Goal: Check status

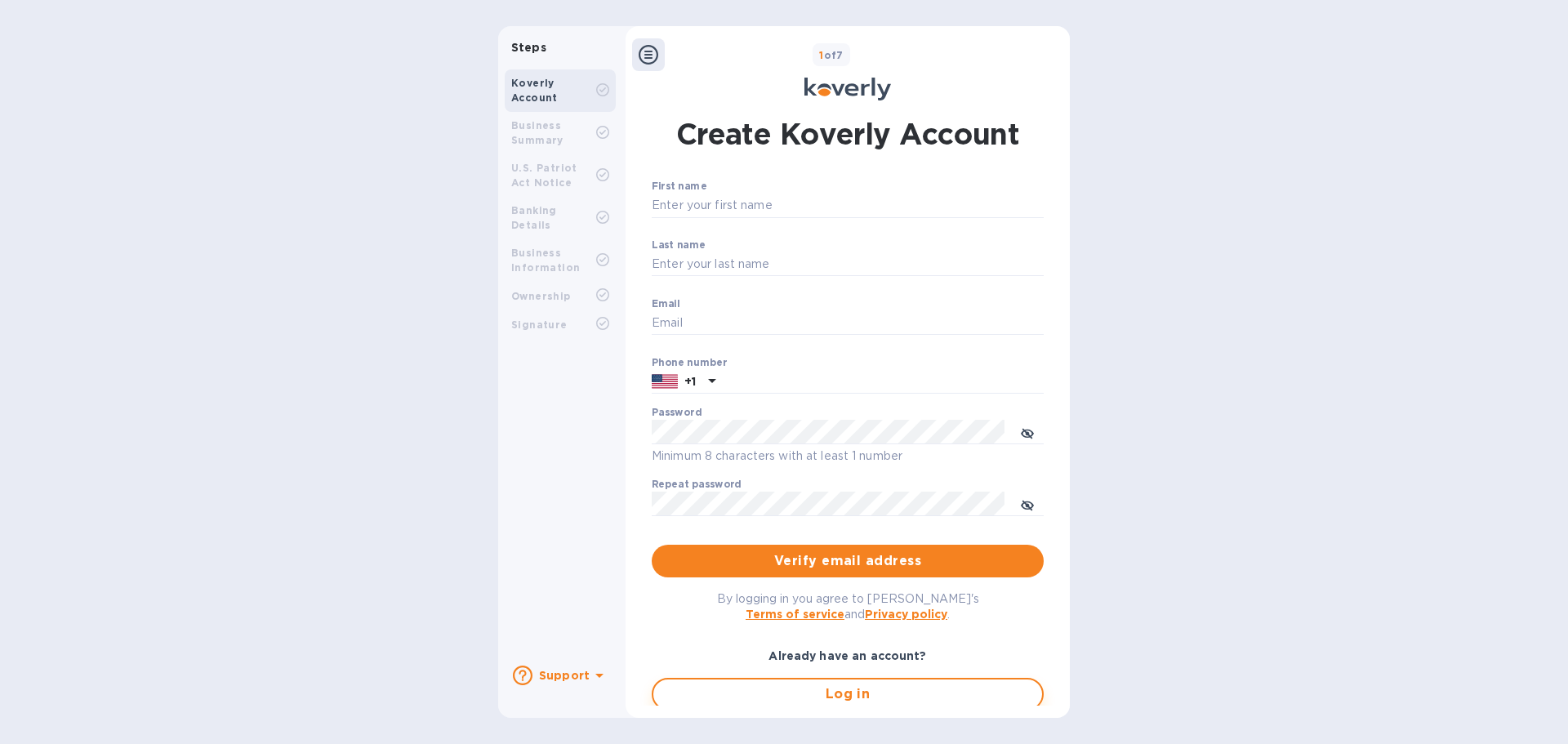
type input "accounting@ascendexusa.com"
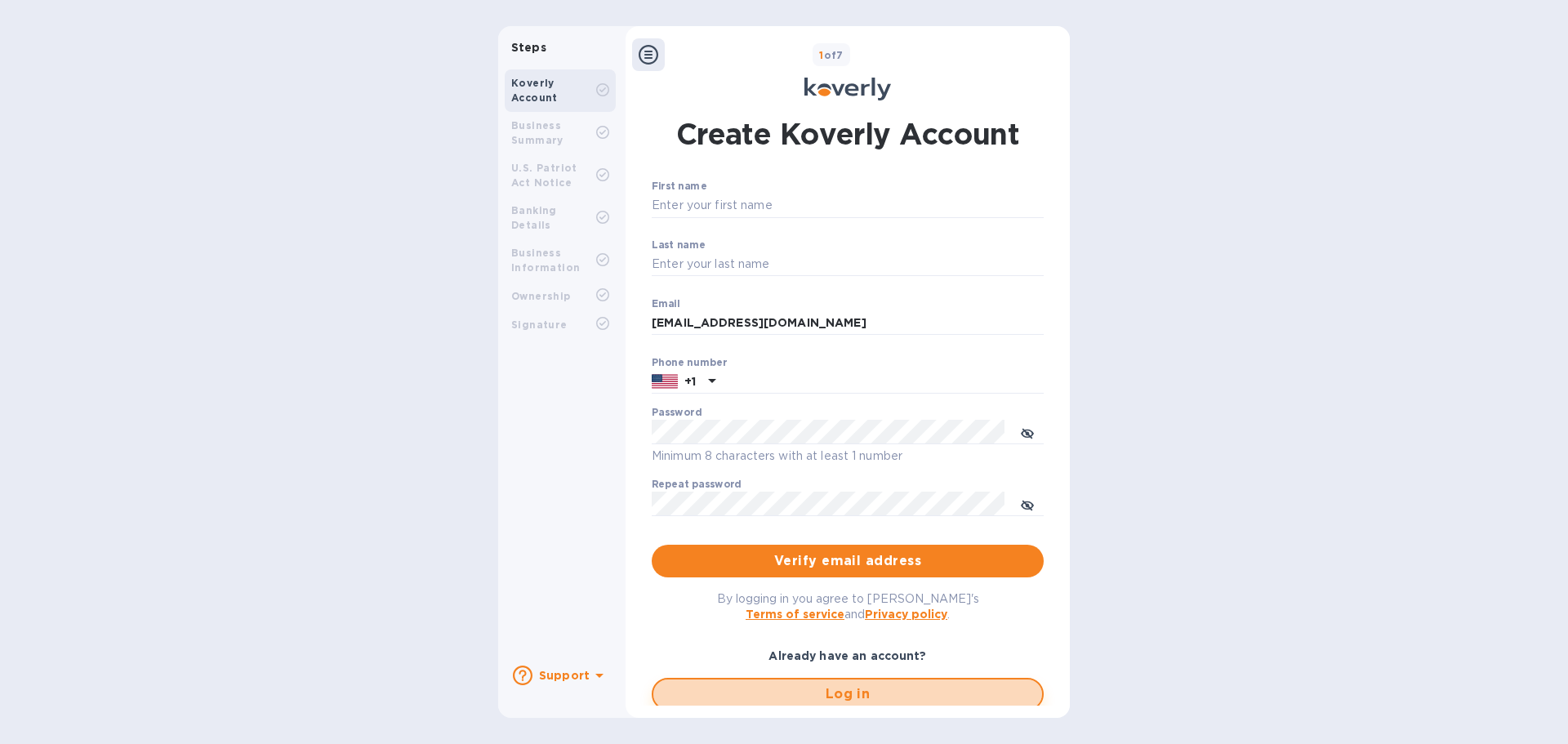
click at [781, 694] on span "Log in" at bounding box center [848, 694] width 363 height 20
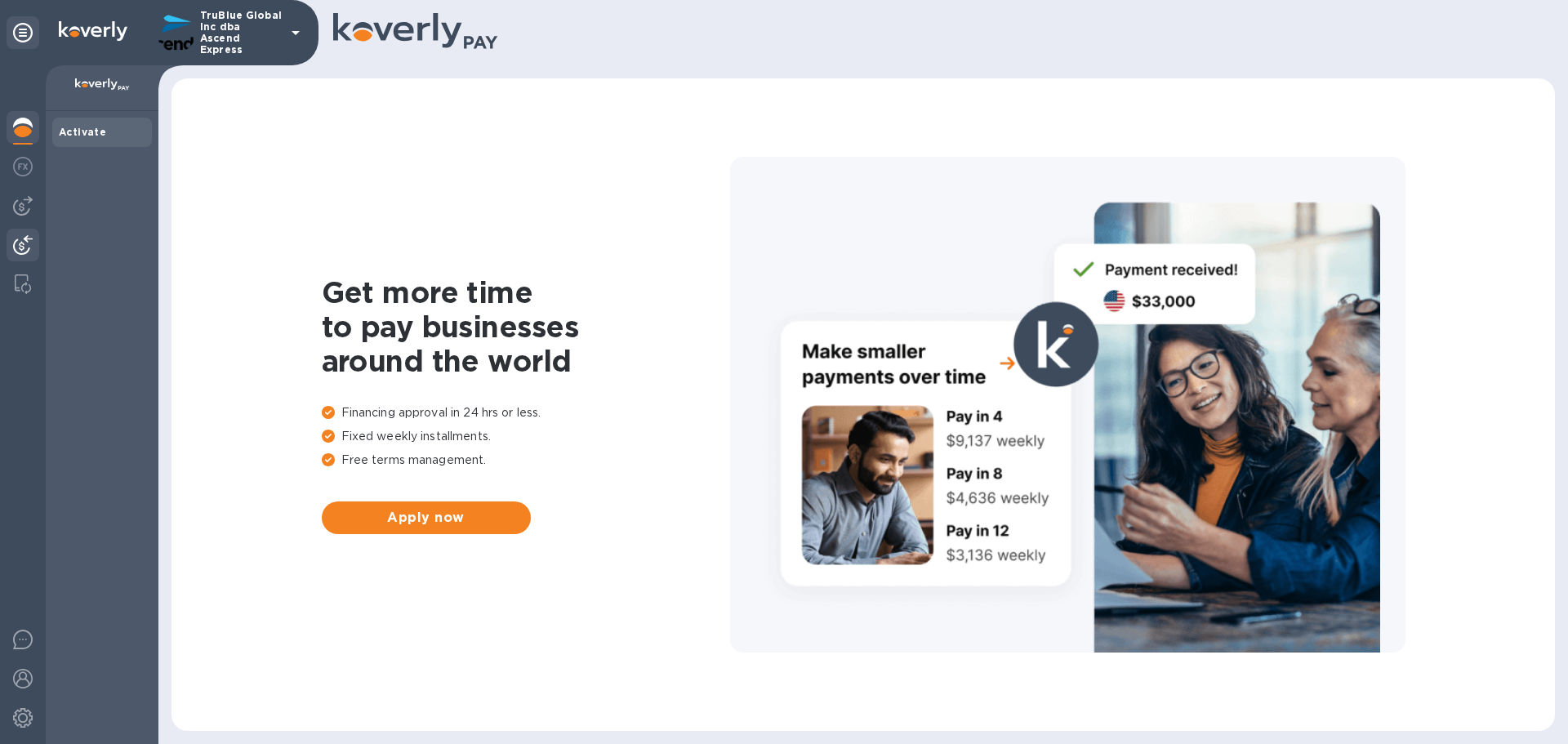
click at [24, 252] on img at bounding box center [23, 245] width 20 height 20
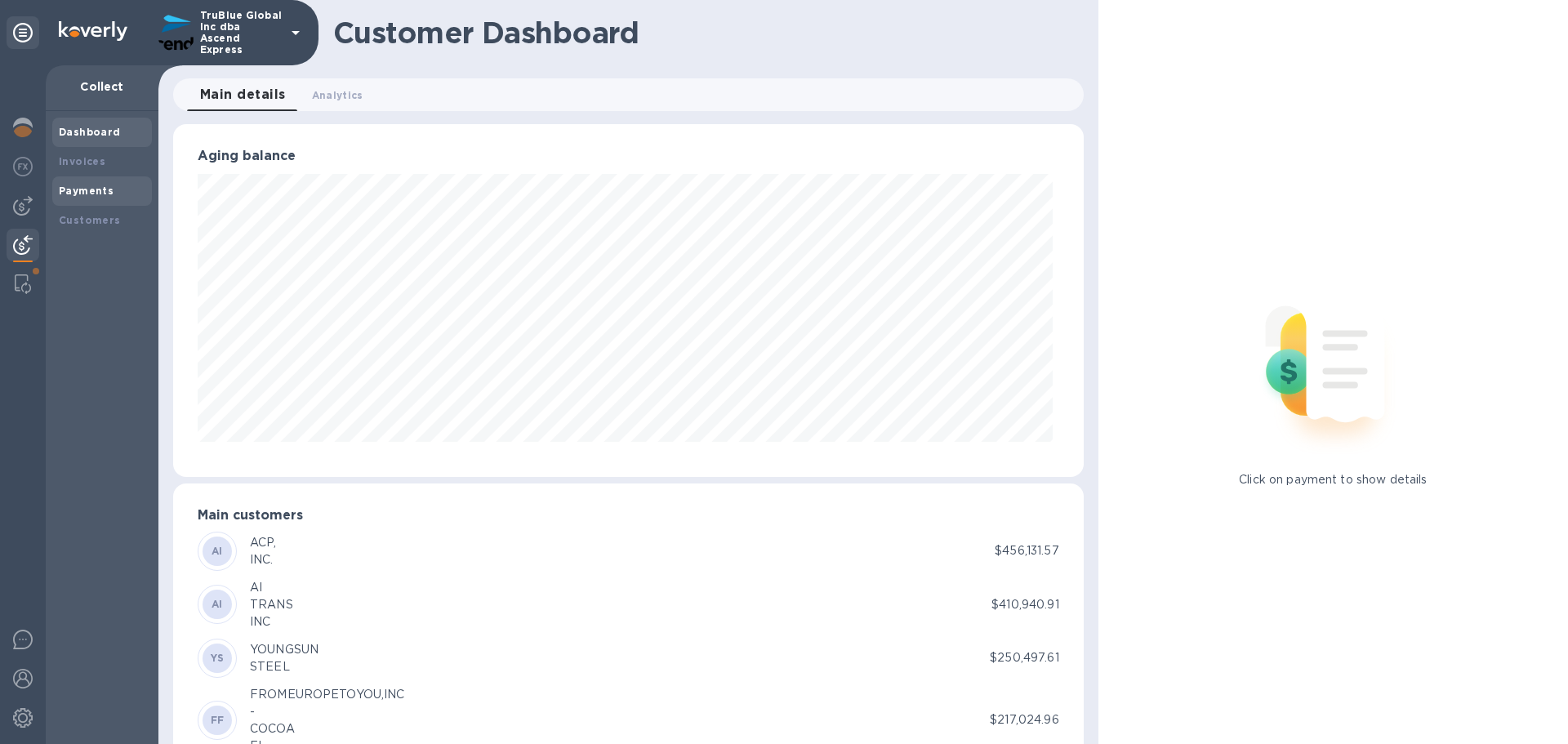
scroll to position [816366, 815895]
click at [74, 192] on b "Payments" at bounding box center [86, 191] width 54 height 13
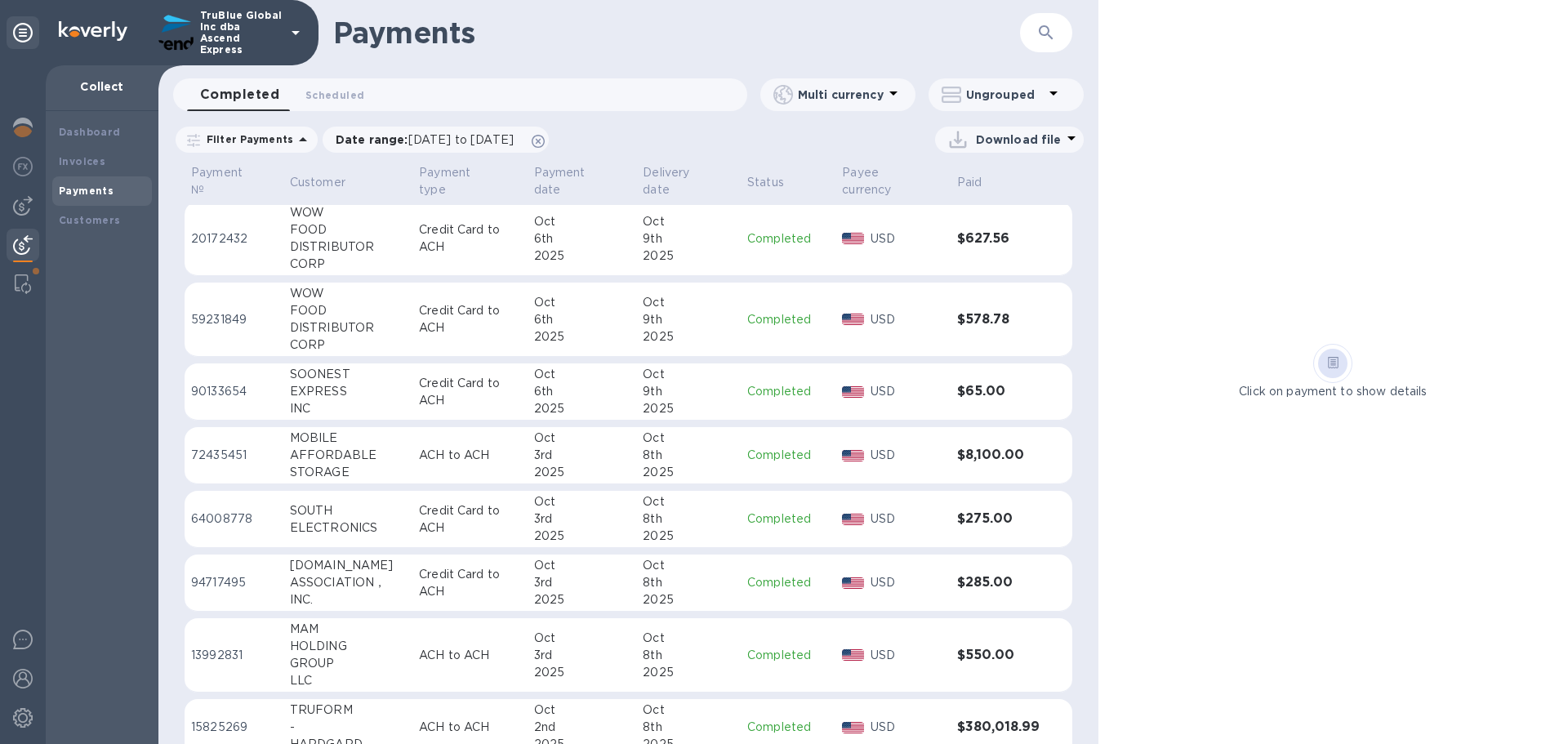
scroll to position [572, 0]
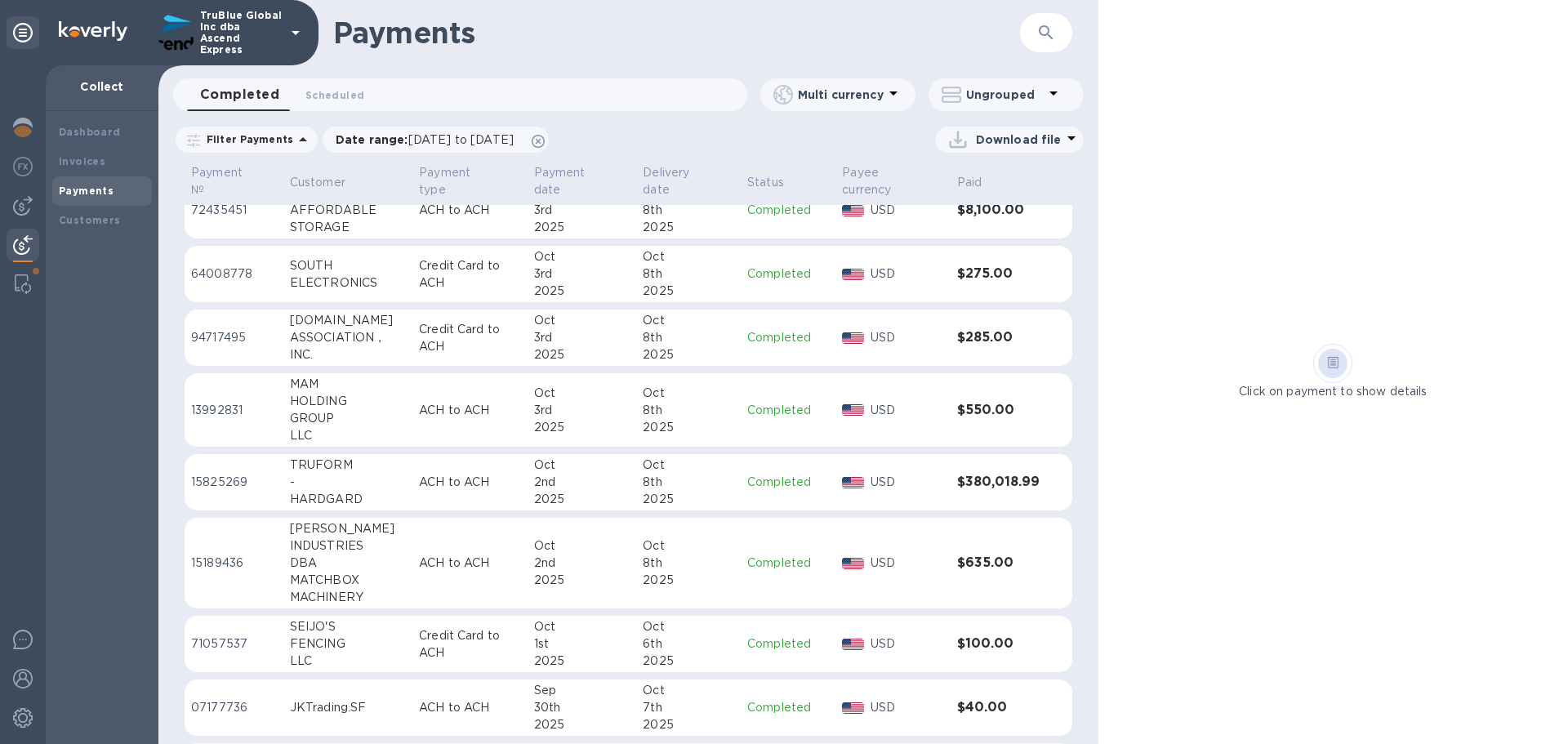
click at [204, 563] on p "15189436" at bounding box center [234, 563] width 86 height 17
